Goal: Check status: Check status

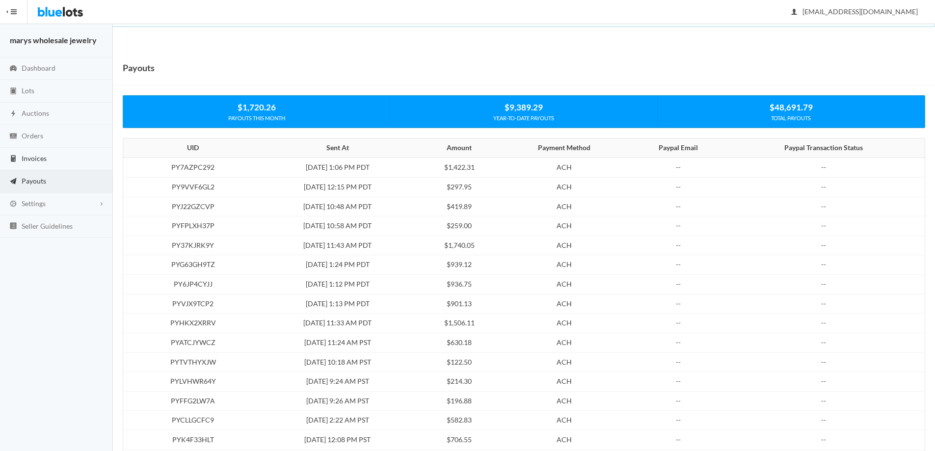
click at [47, 160] on link "Invoices" at bounding box center [56, 159] width 113 height 23
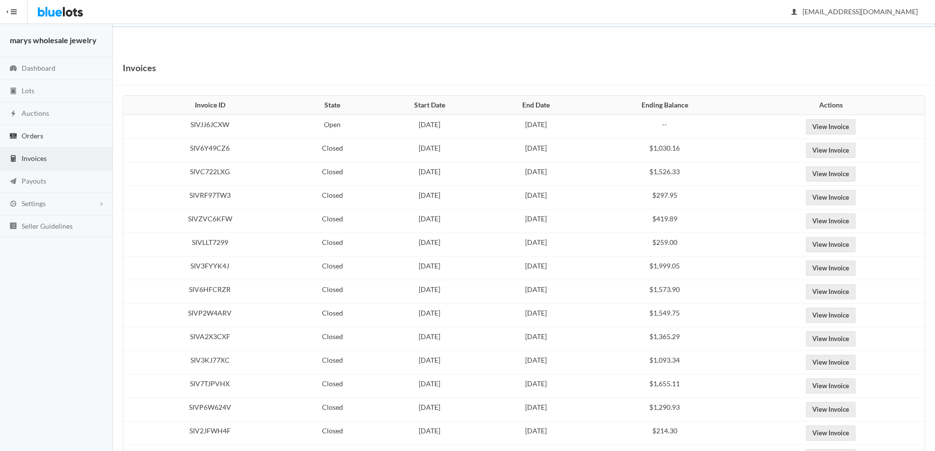
click at [40, 135] on span "Orders" at bounding box center [33, 136] width 22 height 8
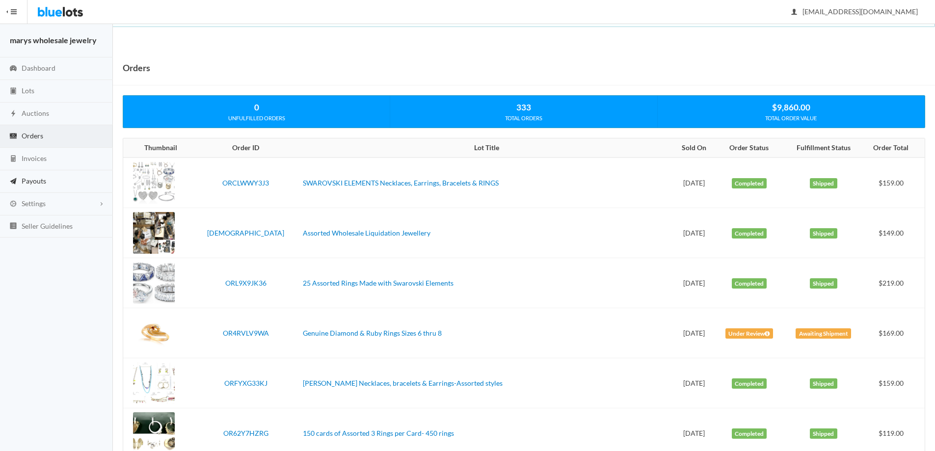
click at [31, 179] on span "Payouts" at bounding box center [34, 181] width 25 height 8
